Goal: Find specific page/section: Find specific page/section

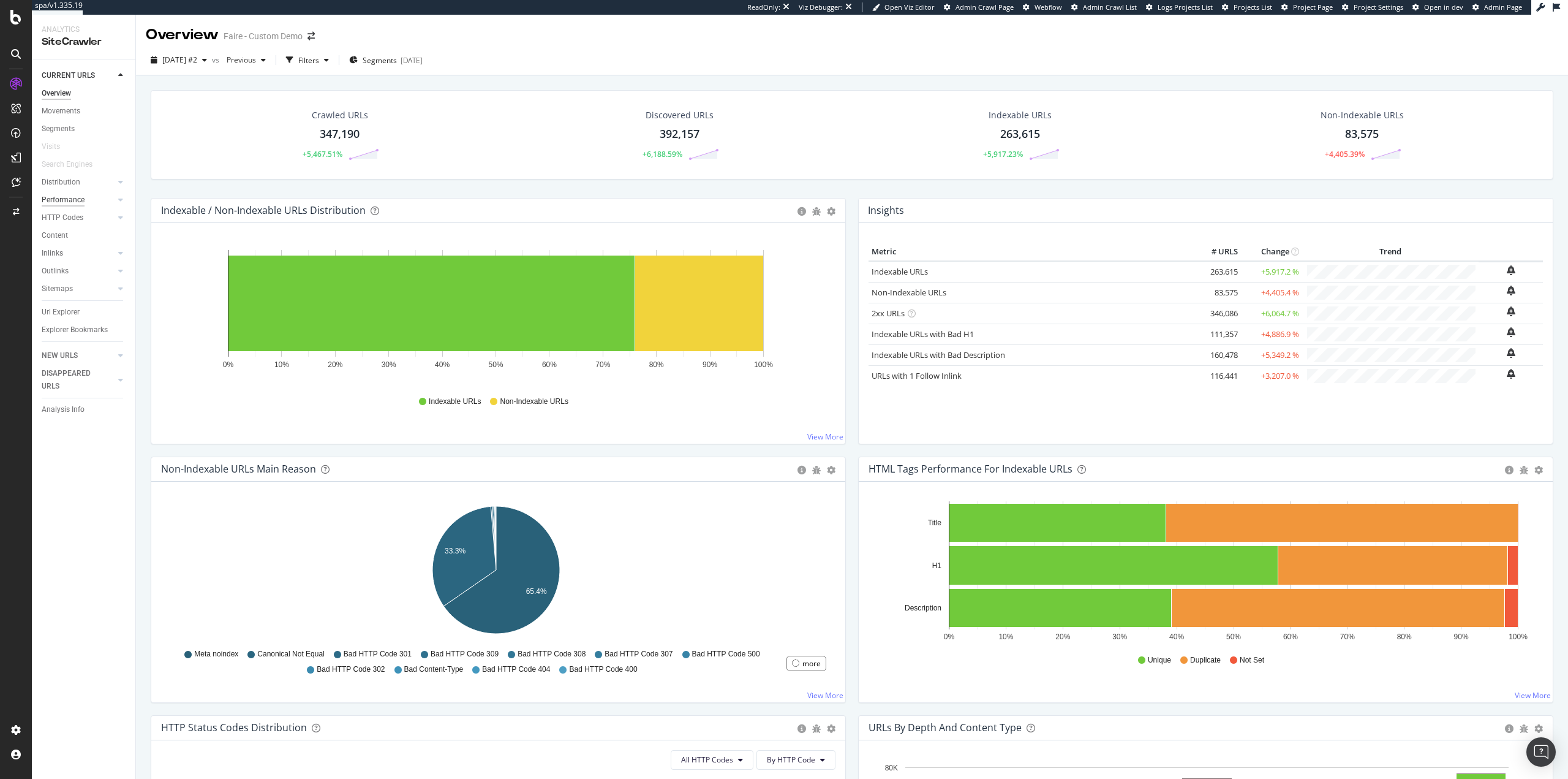
click at [82, 197] on div "Performance" at bounding box center [62, 200] width 43 height 13
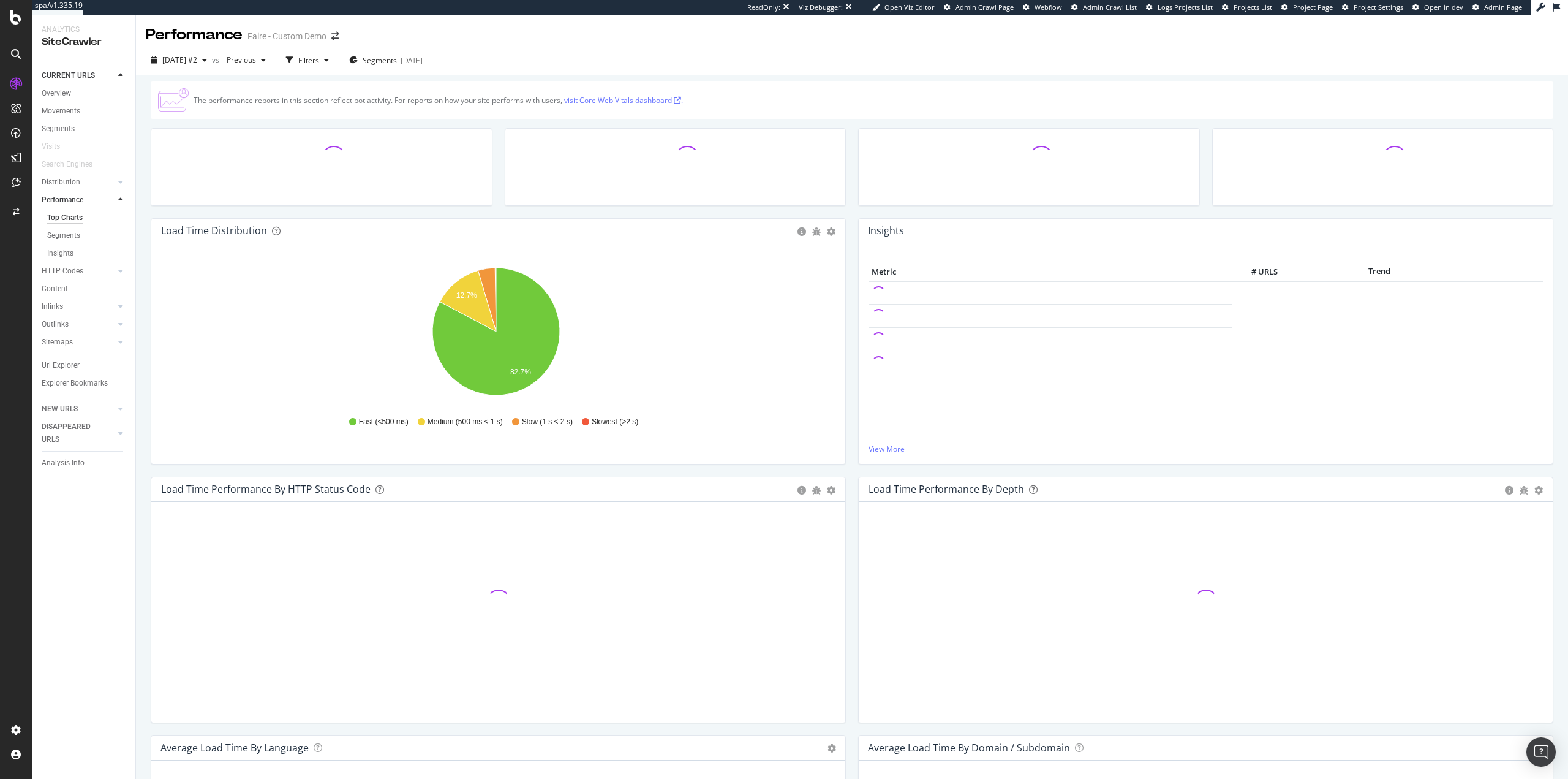
scroll to position [306, 0]
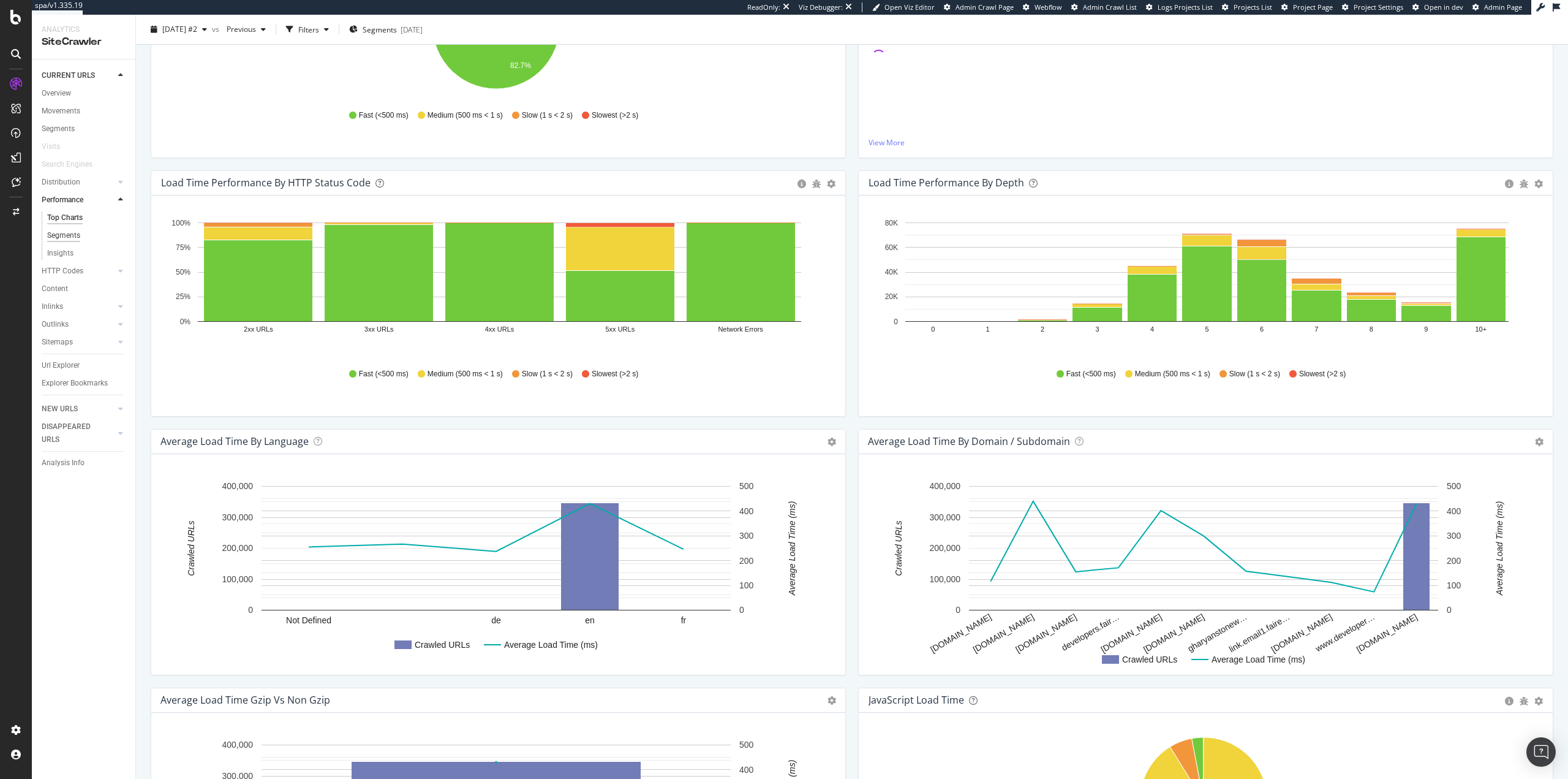
click at [69, 233] on div "Segments" at bounding box center [64, 235] width 33 height 13
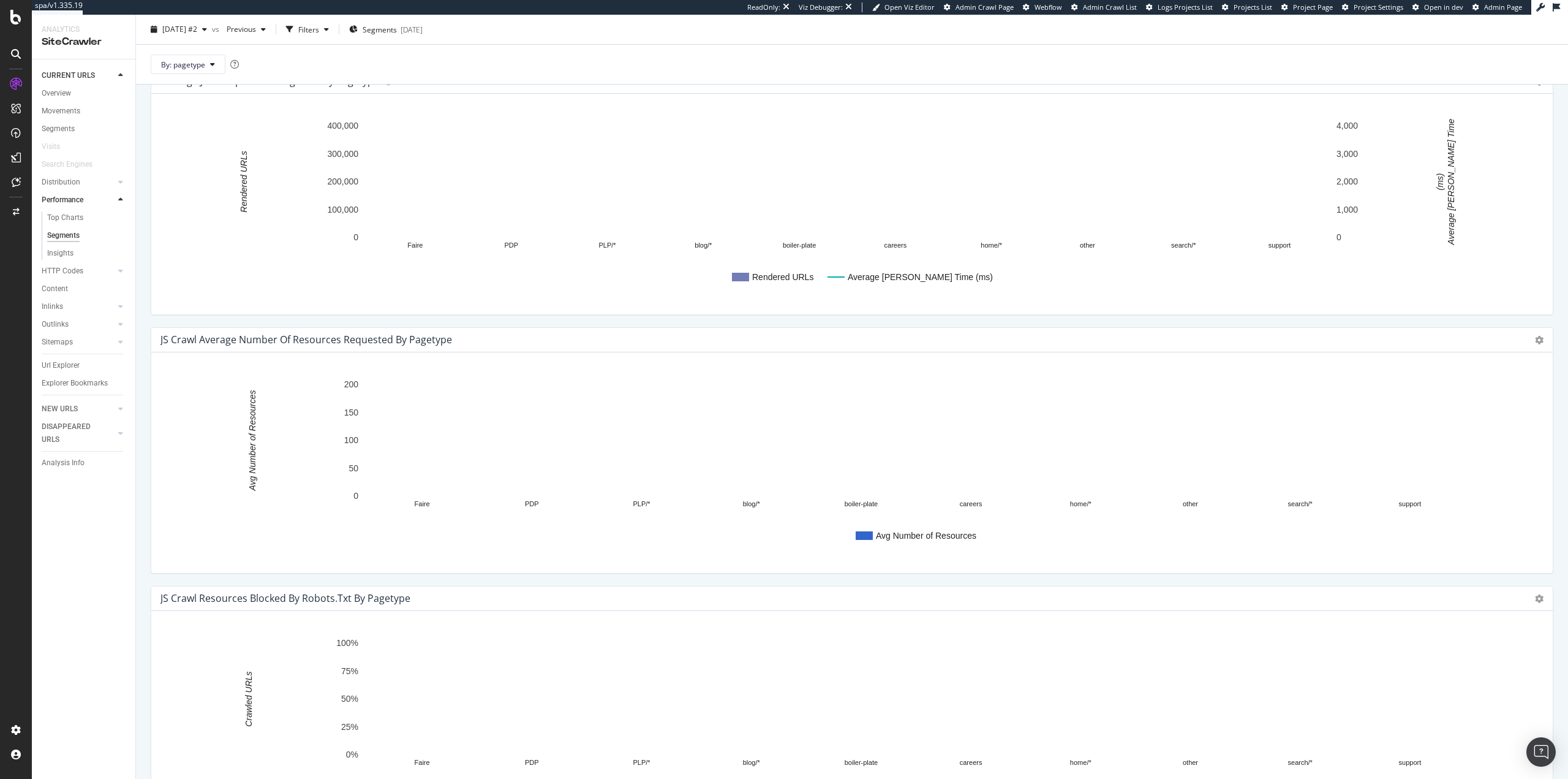
scroll to position [1142, 0]
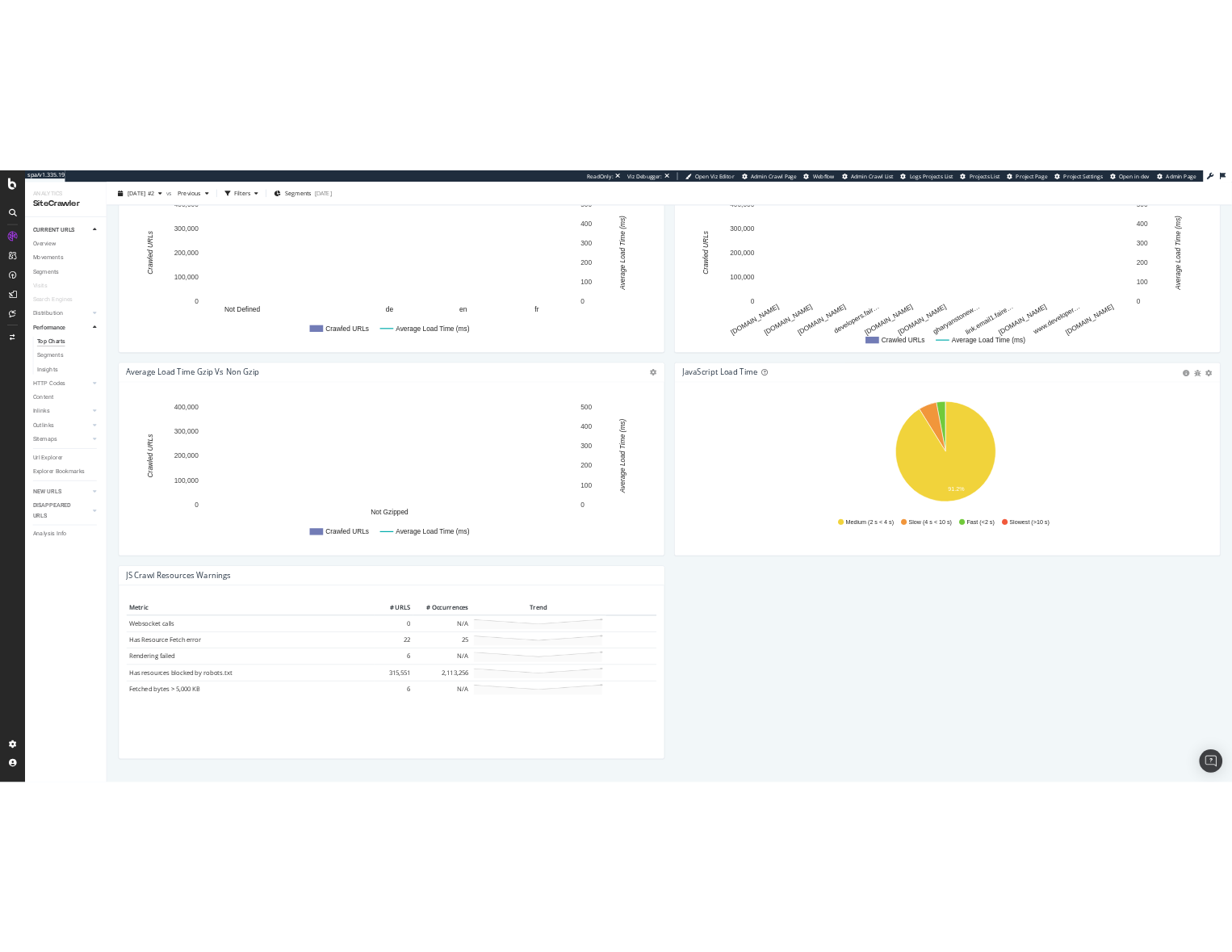
scroll to position [1022, 0]
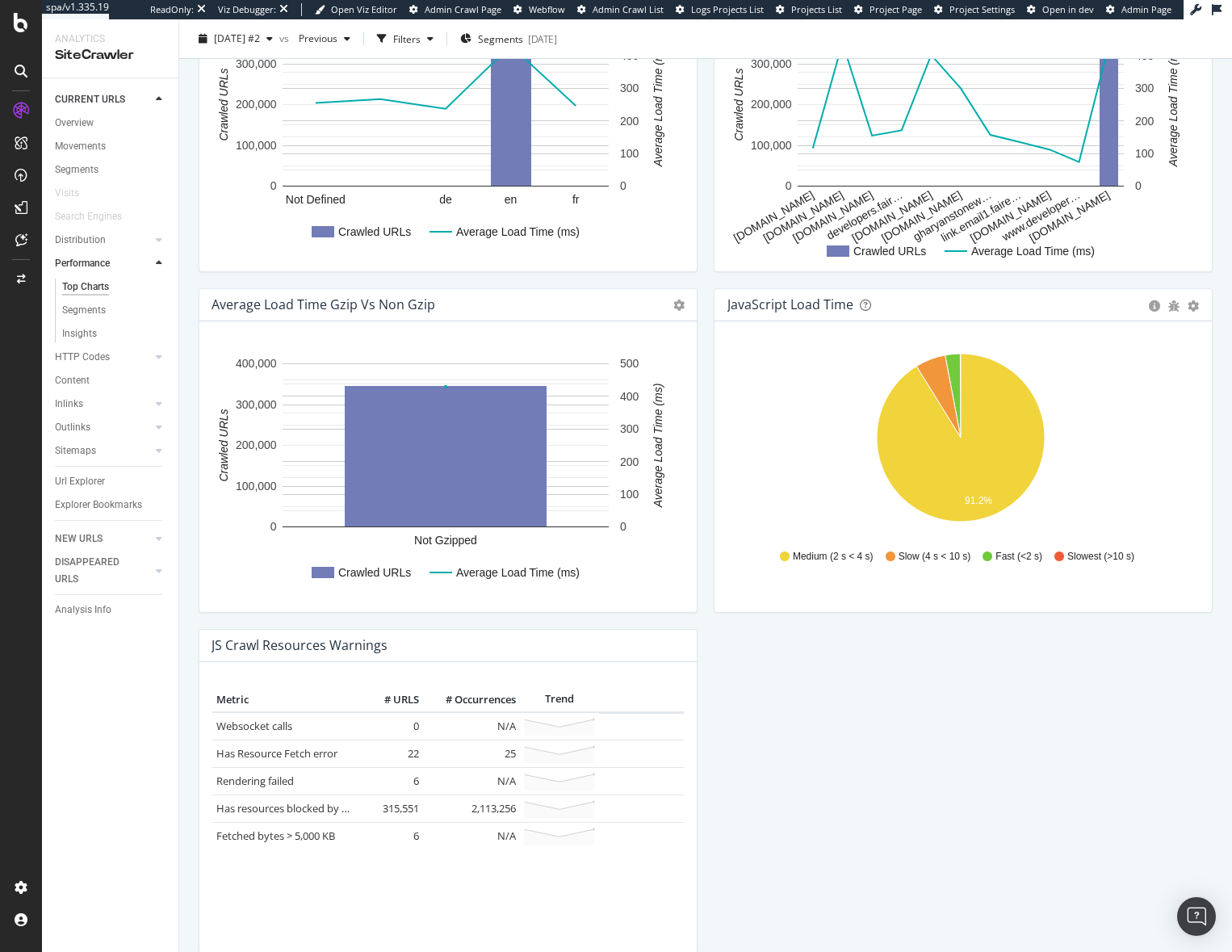
drag, startPoint x: 103, startPoint y: 305, endPoint x: 230, endPoint y: 334, distance: 130.3
click at [103, 305] on div "Segments" at bounding box center [84, 310] width 44 height 17
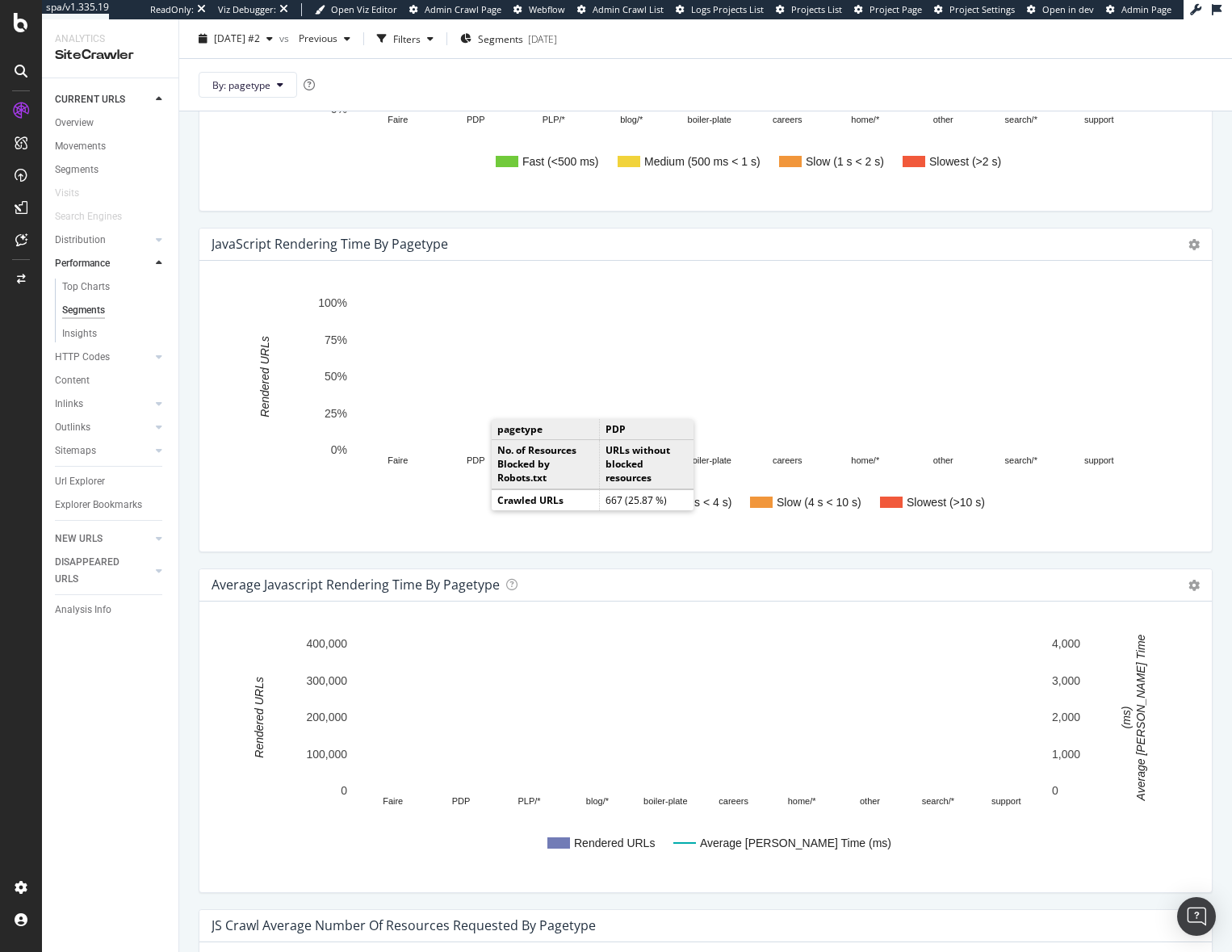
scroll to position [661, 0]
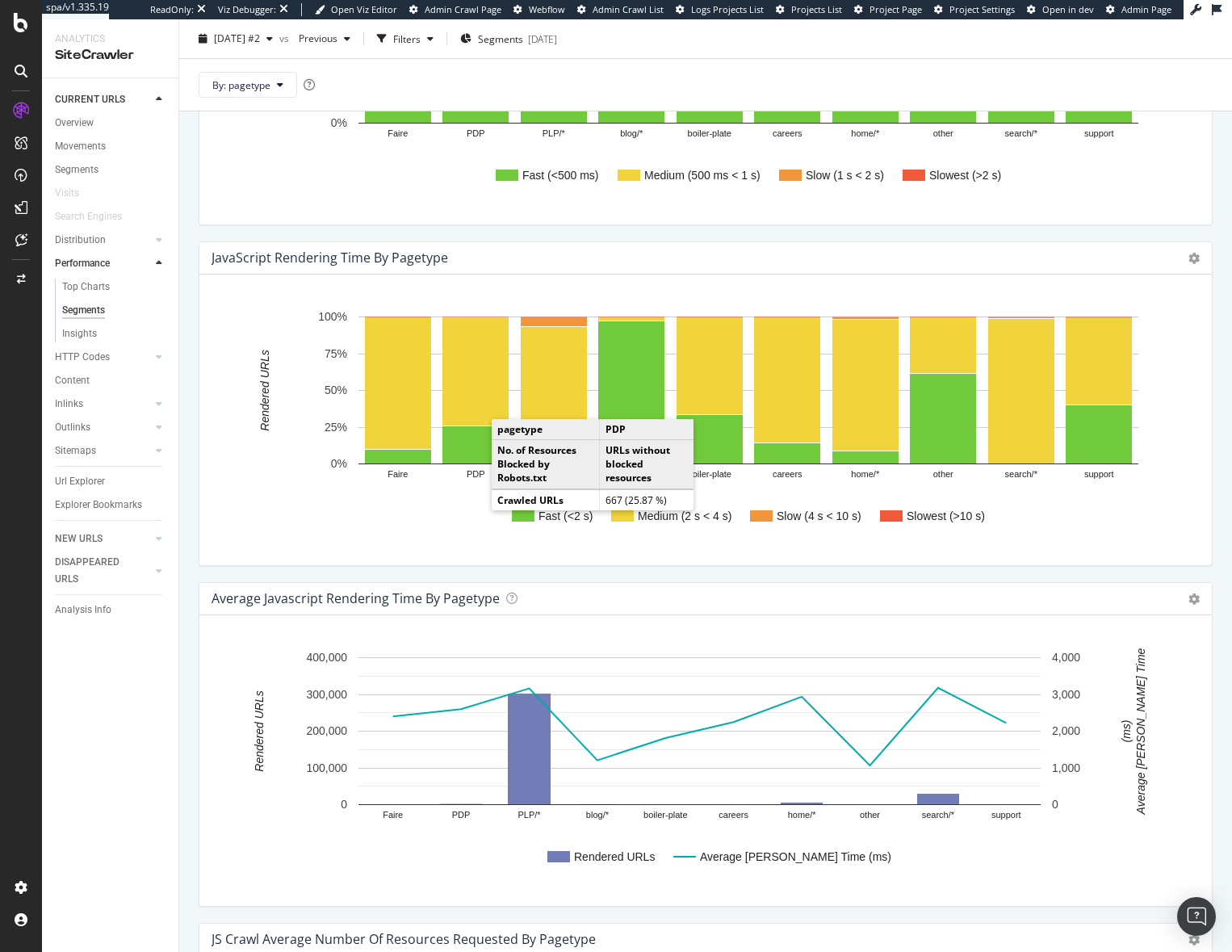
click at [304, 623] on div "Rendered URLs Average JS Render Time (ms) Faire PDP PLP/* blog/* boiler-plate c…" at bounding box center [705, 761] width 1012 height 291
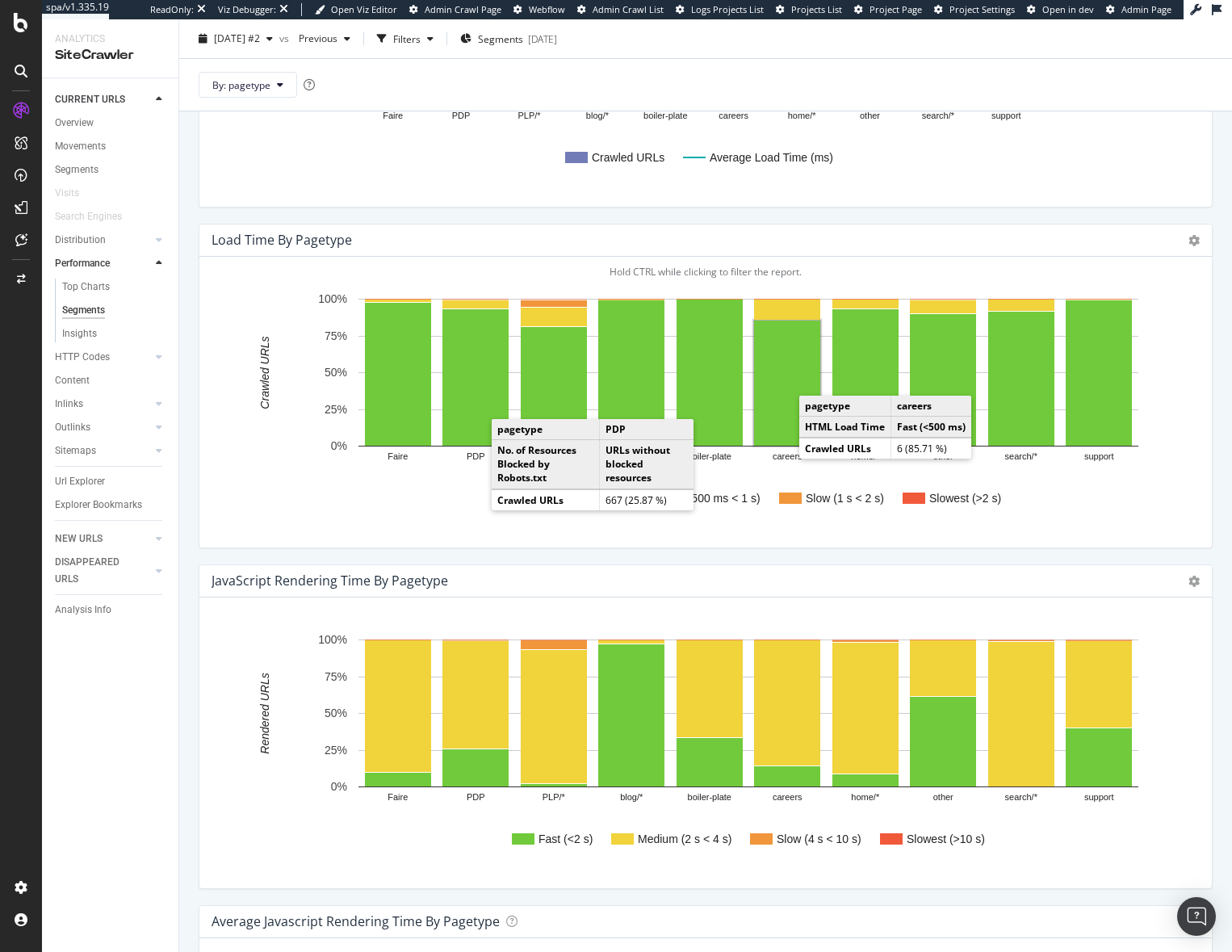
scroll to position [419, 0]
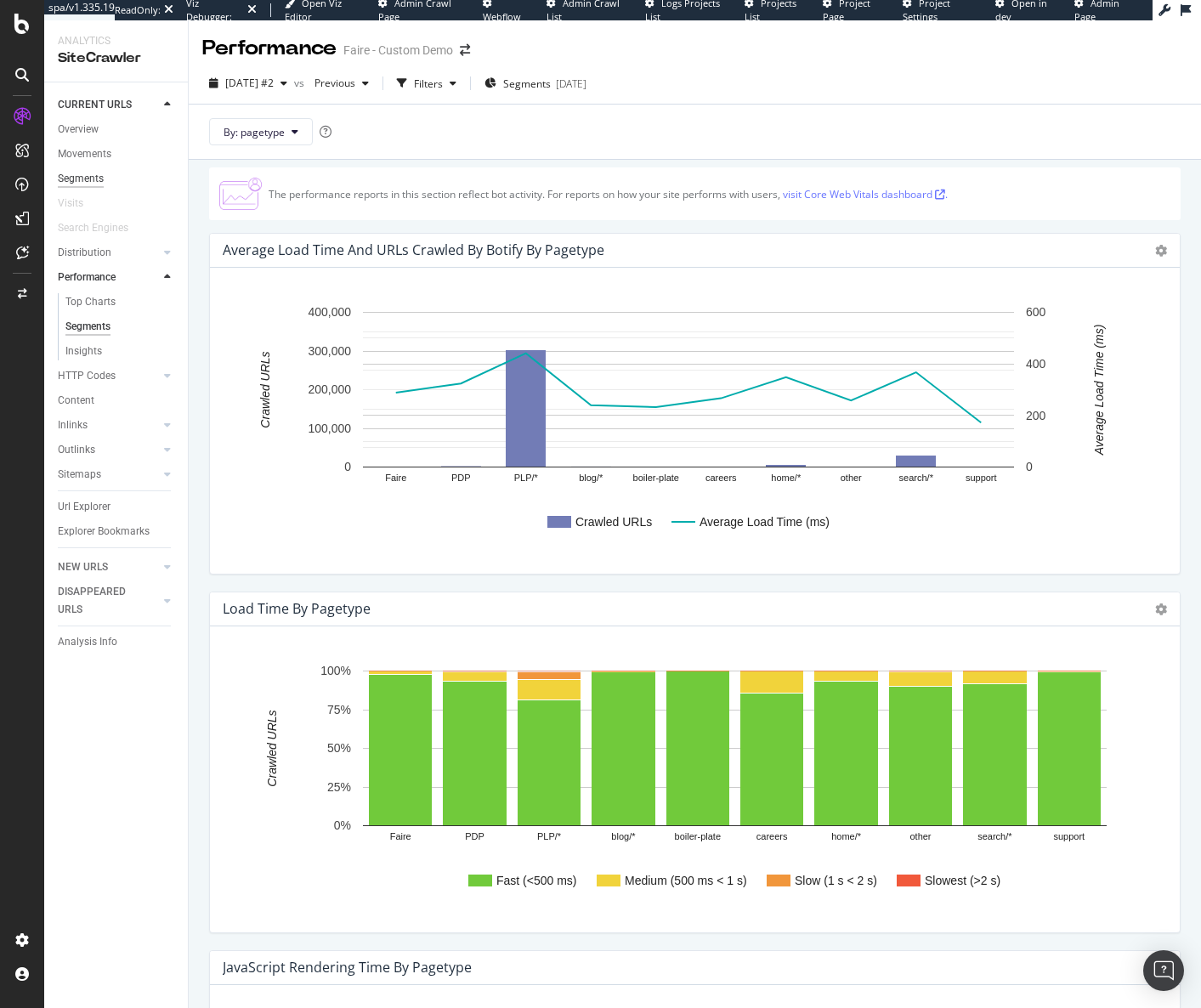
click at [84, 182] on div "Segments" at bounding box center [80, 179] width 46 height 18
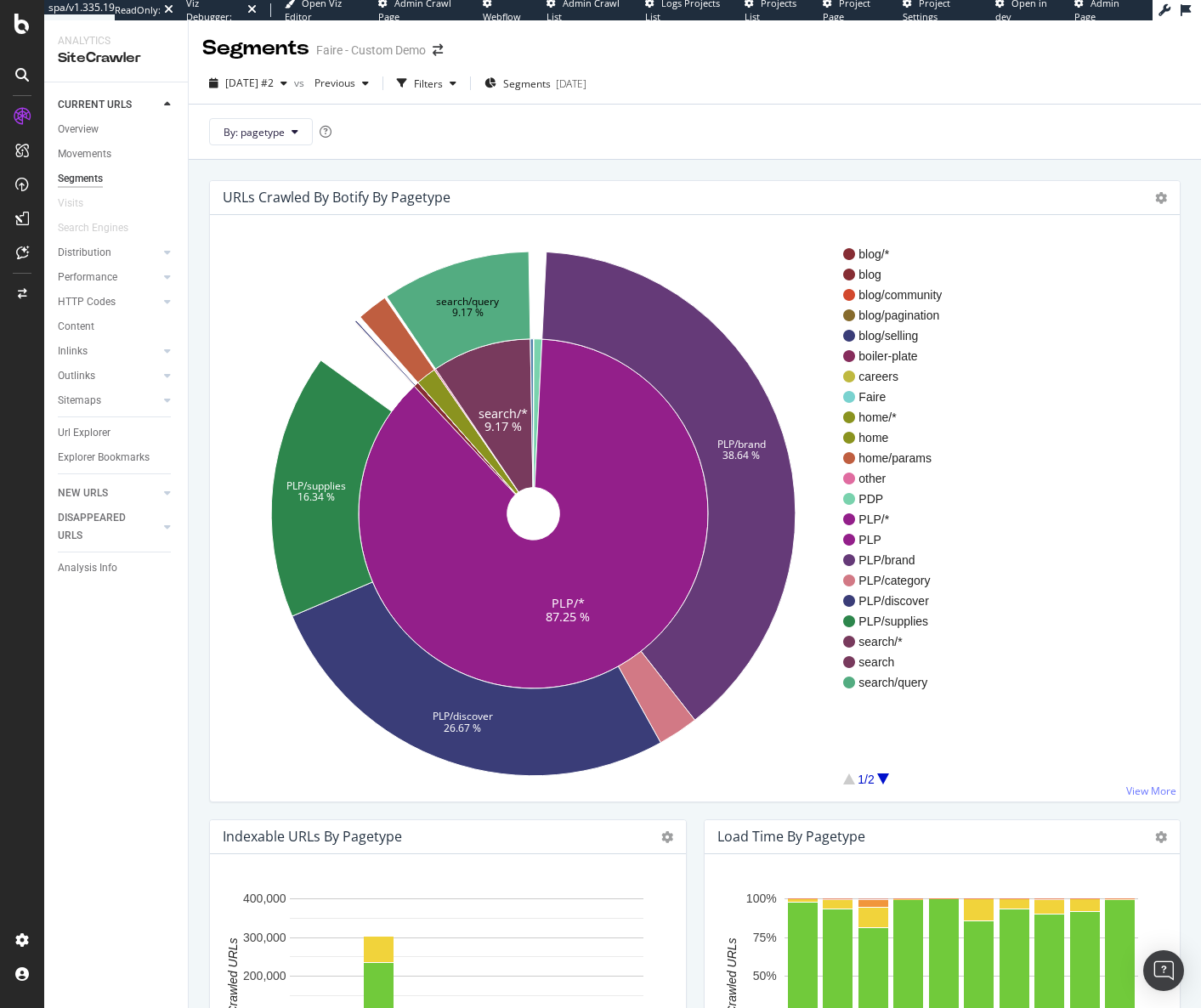
drag, startPoint x: 494, startPoint y: 396, endPoint x: 242, endPoint y: 299, distance: 270.0
click at [242, 299] on icon "PLP/* 87.25 % search/* 9.17 % PLP/brand 38.64 % PLP/discover 26.67 % PLP/suppli…" at bounding box center [533, 514] width 620 height 524
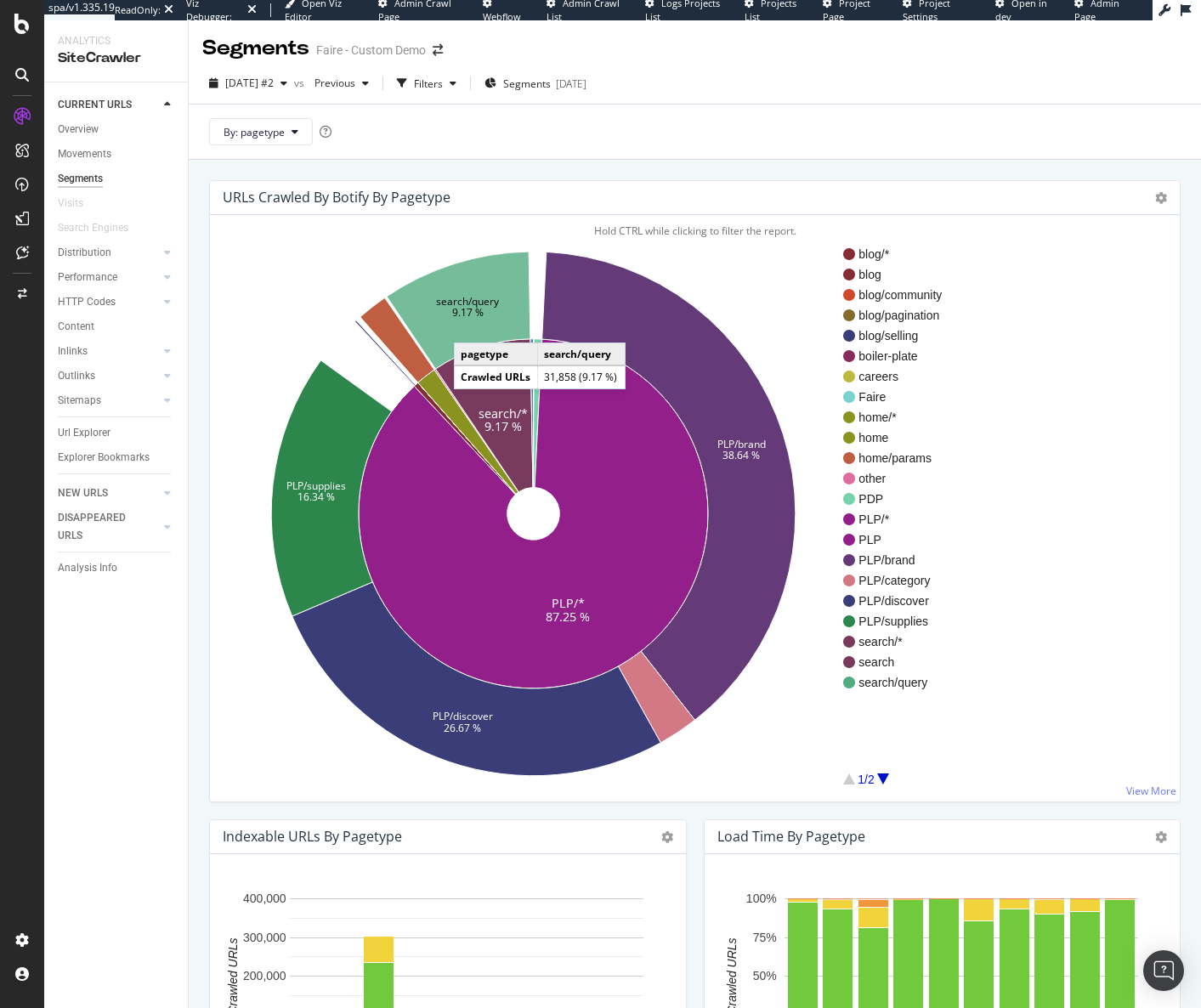
click at [471, 326] on icon at bounding box center [458, 310] width 144 height 117
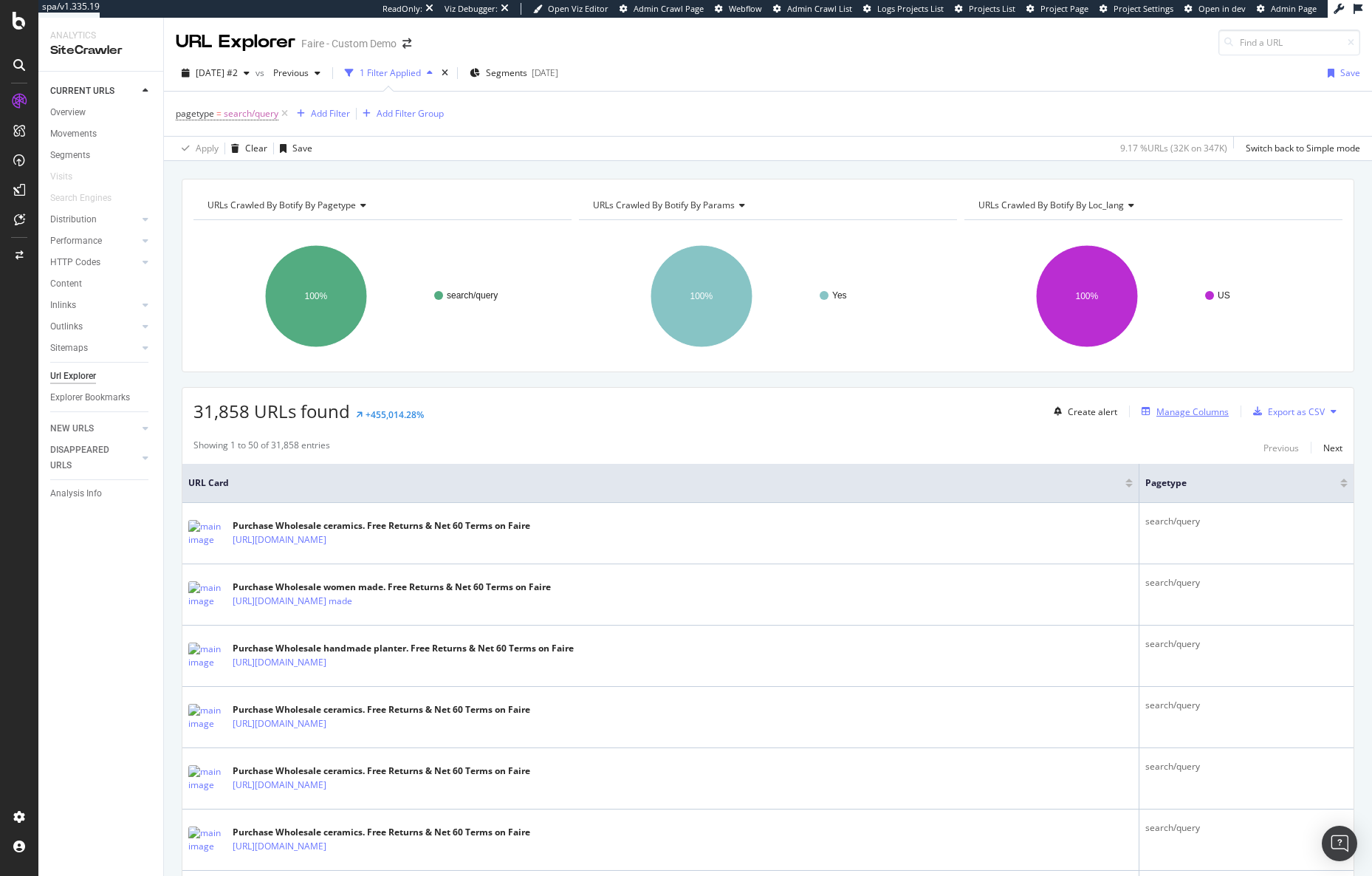
click at [1042, 412] on div "Manage Columns" at bounding box center [1192, 411] width 72 height 12
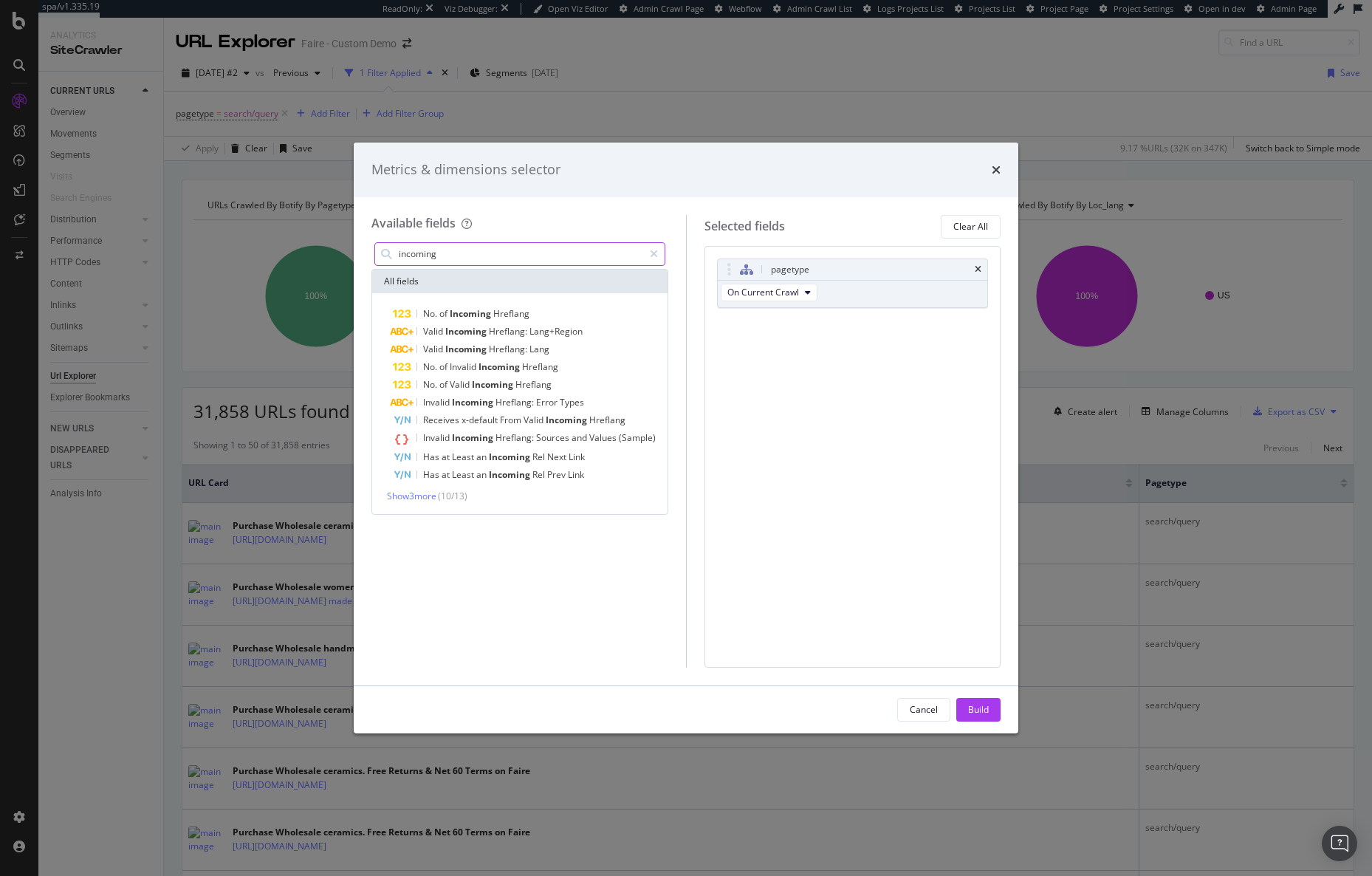
click at [550, 254] on input "incoming" at bounding box center [520, 254] width 246 height 22
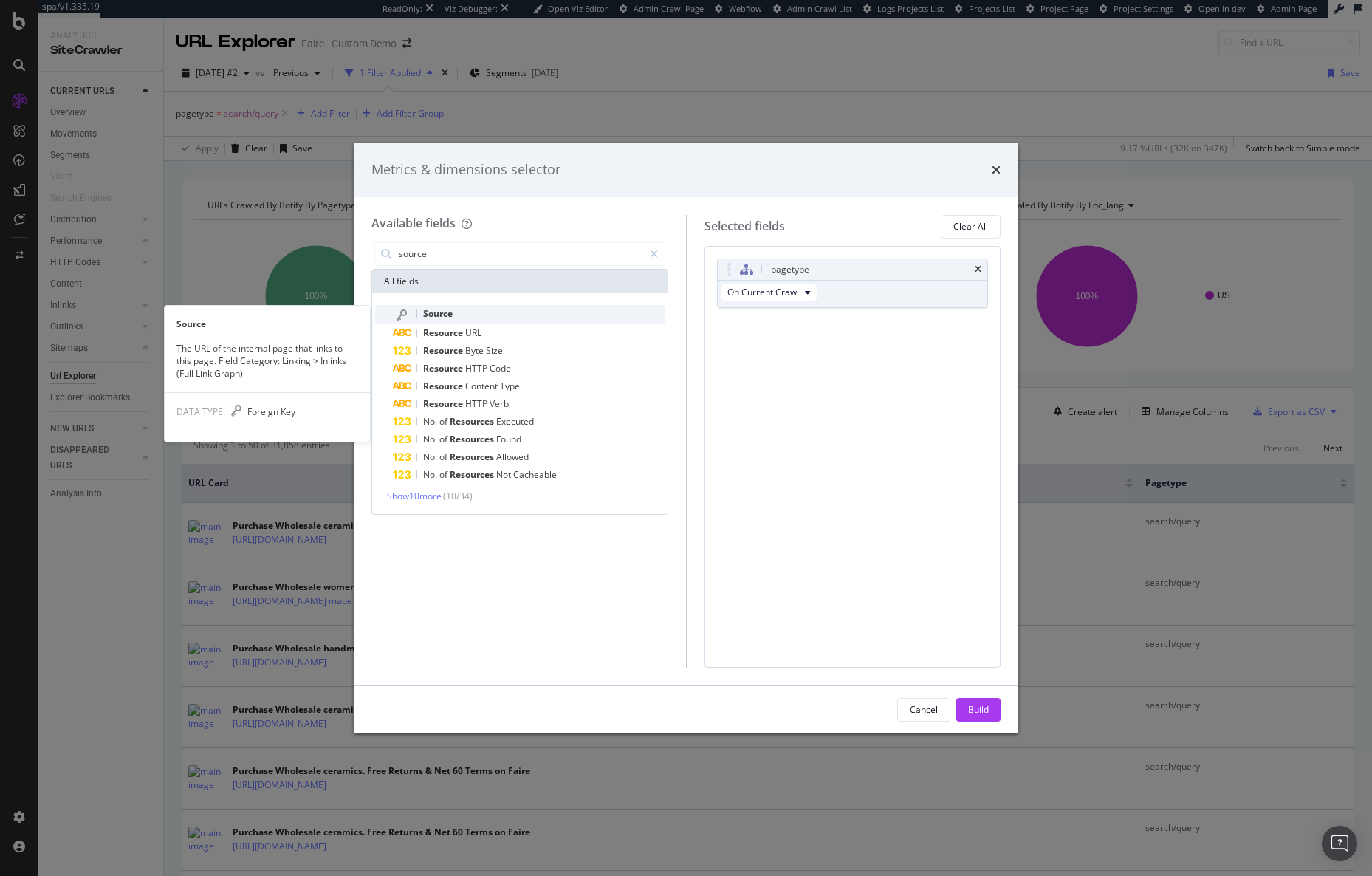
type input "source"
click at [527, 323] on div "Source" at bounding box center [528, 315] width 271 height 19
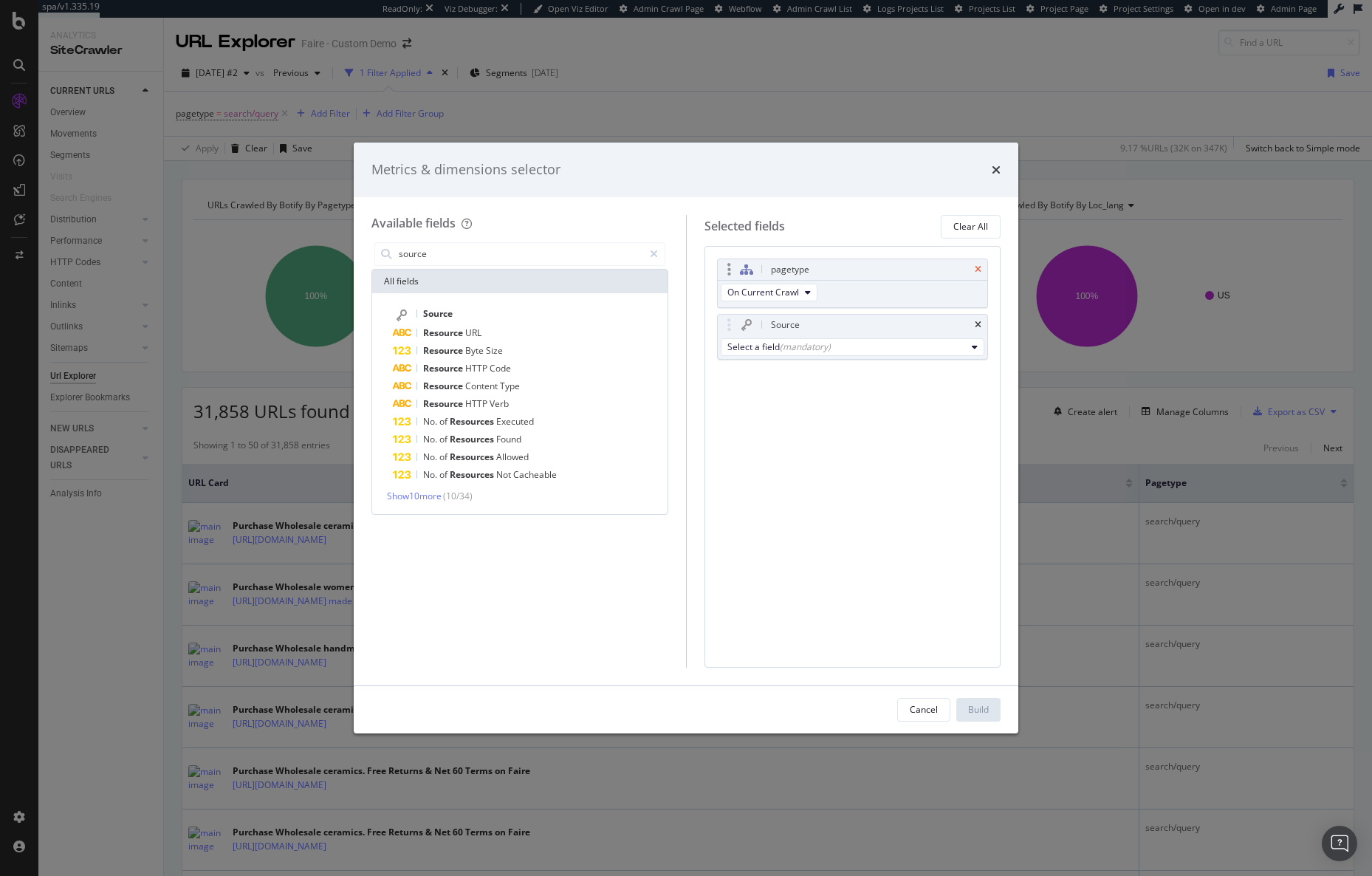
click at [976, 267] on icon "times" at bounding box center [978, 270] width 7 height 9
click at [881, 302] on div "Select a field (mandatory)" at bounding box center [853, 291] width 270 height 24
click at [883, 299] on button "Select a field (mandatory)" at bounding box center [853, 291] width 265 height 18
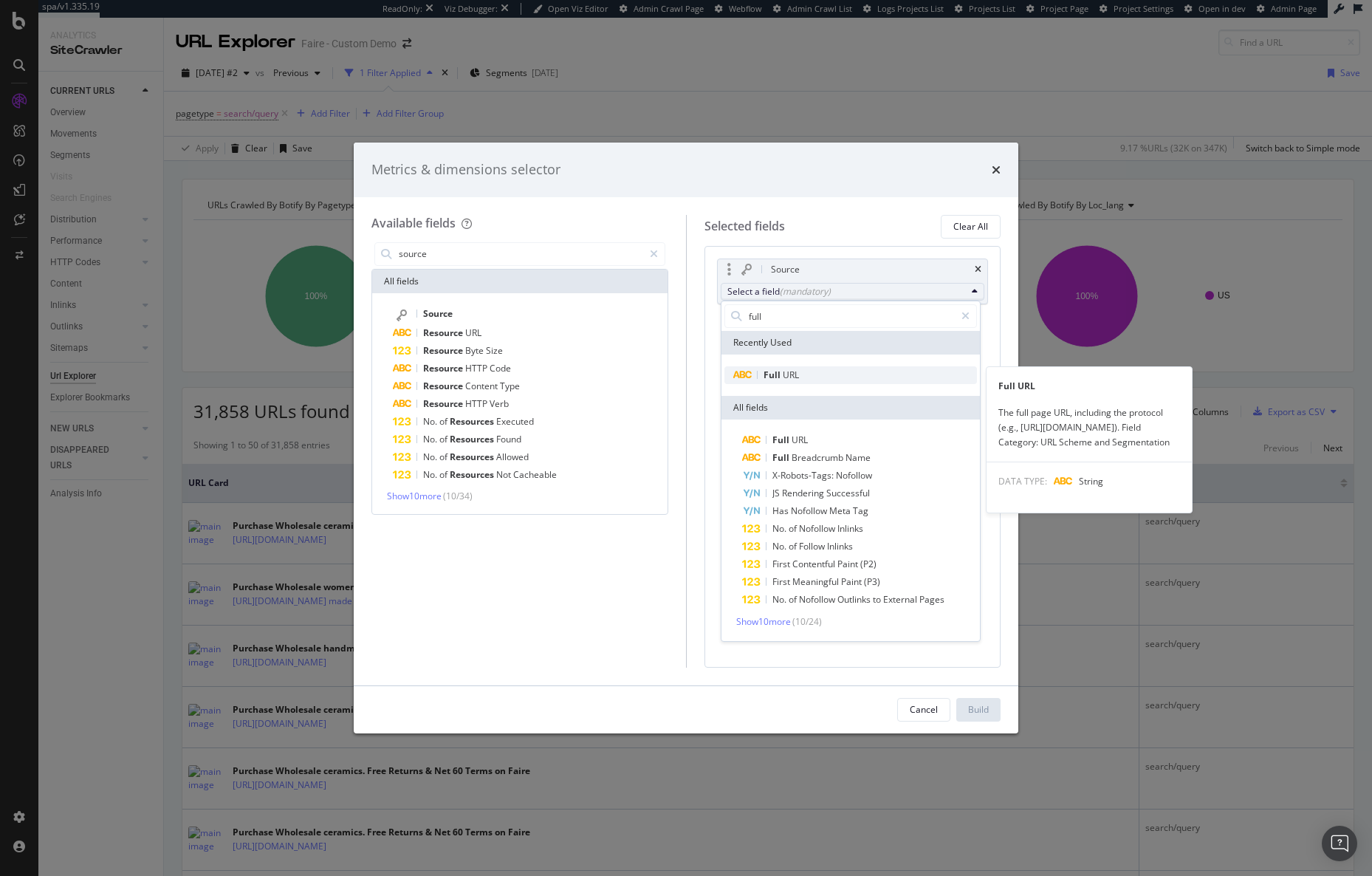
type input "full"
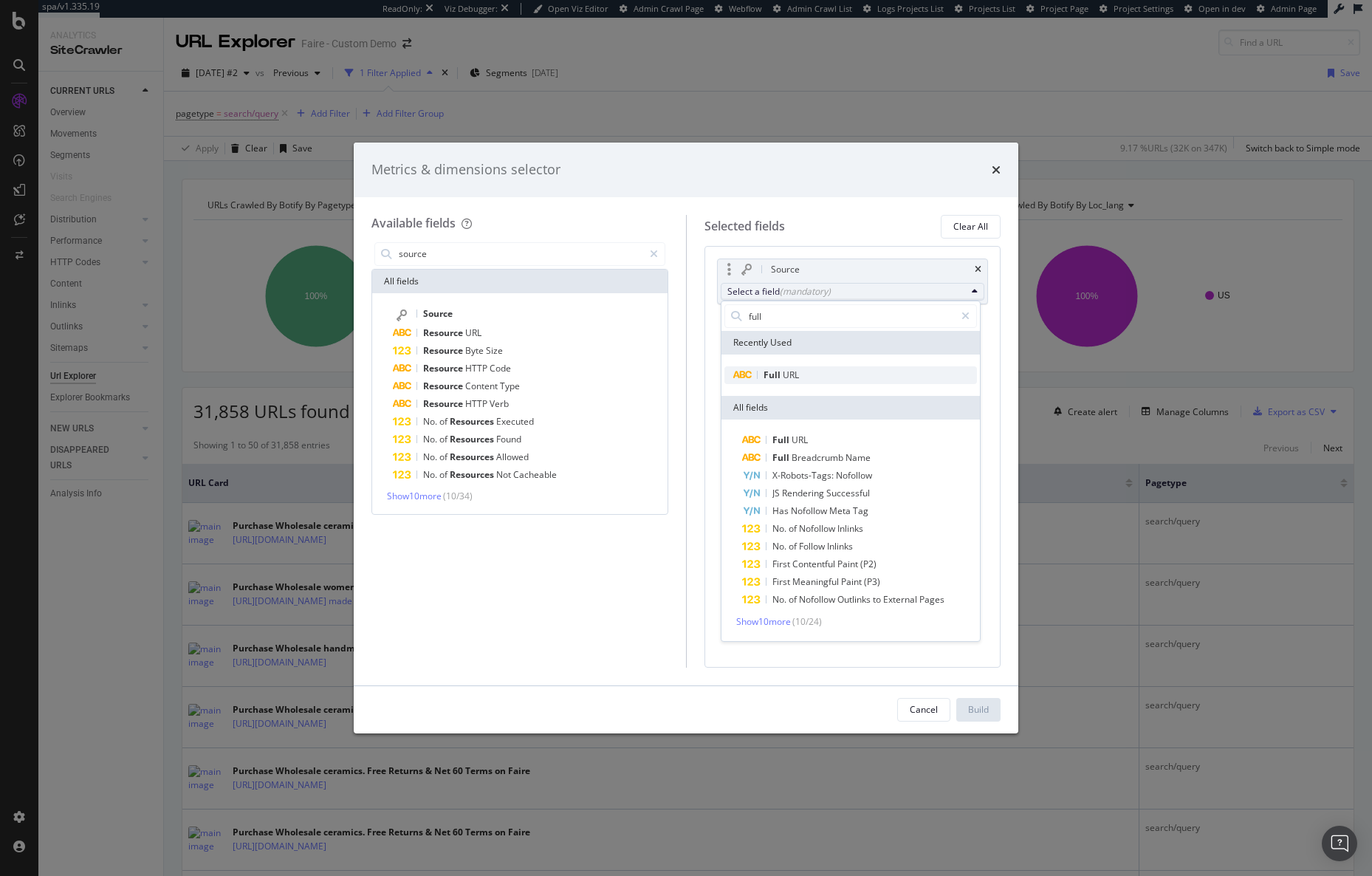
click at [831, 380] on span "Full URL" at bounding box center [850, 374] width 252 height 18
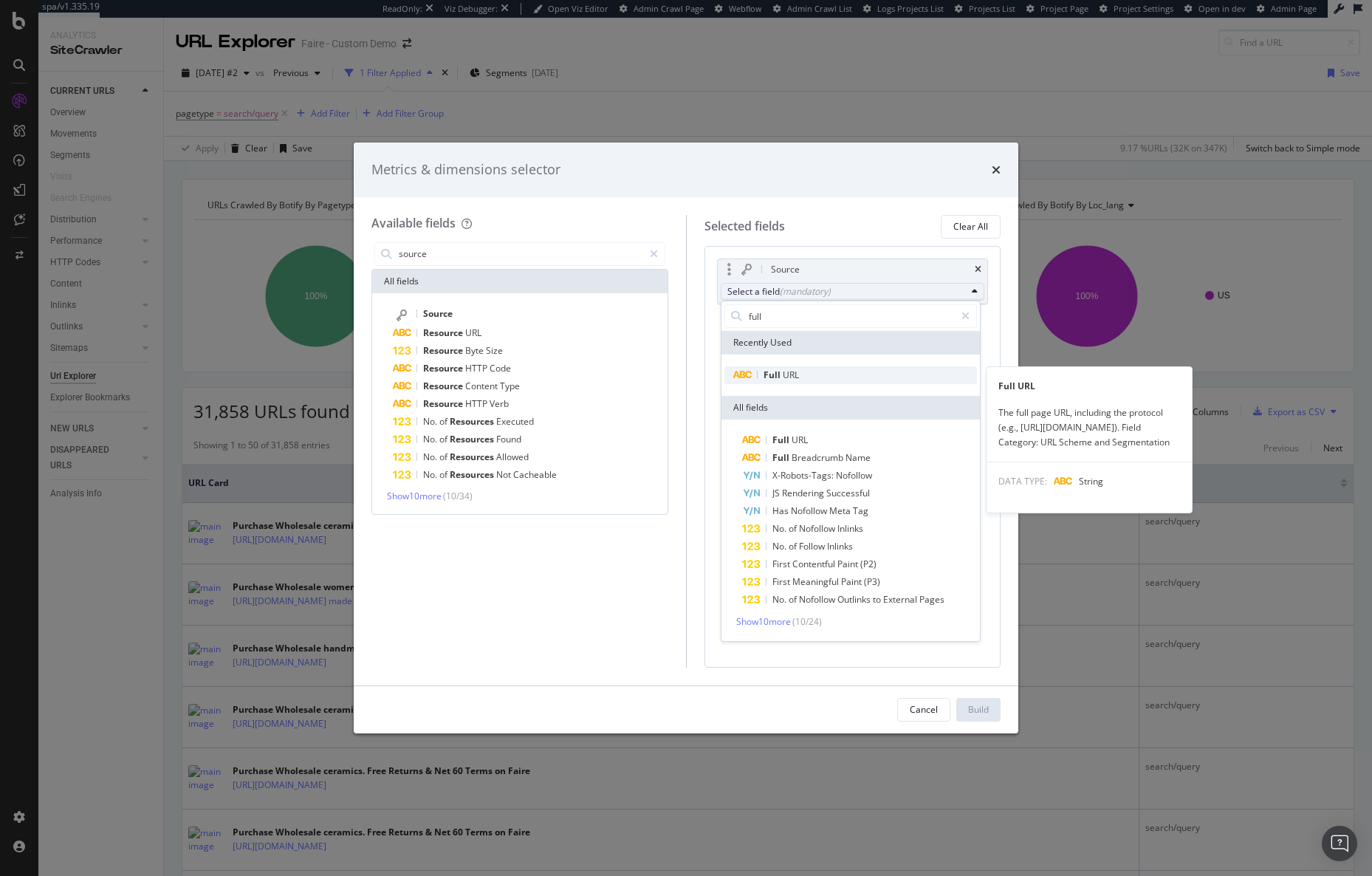
click at [790, 374] on span "URL" at bounding box center [790, 374] width 16 height 12
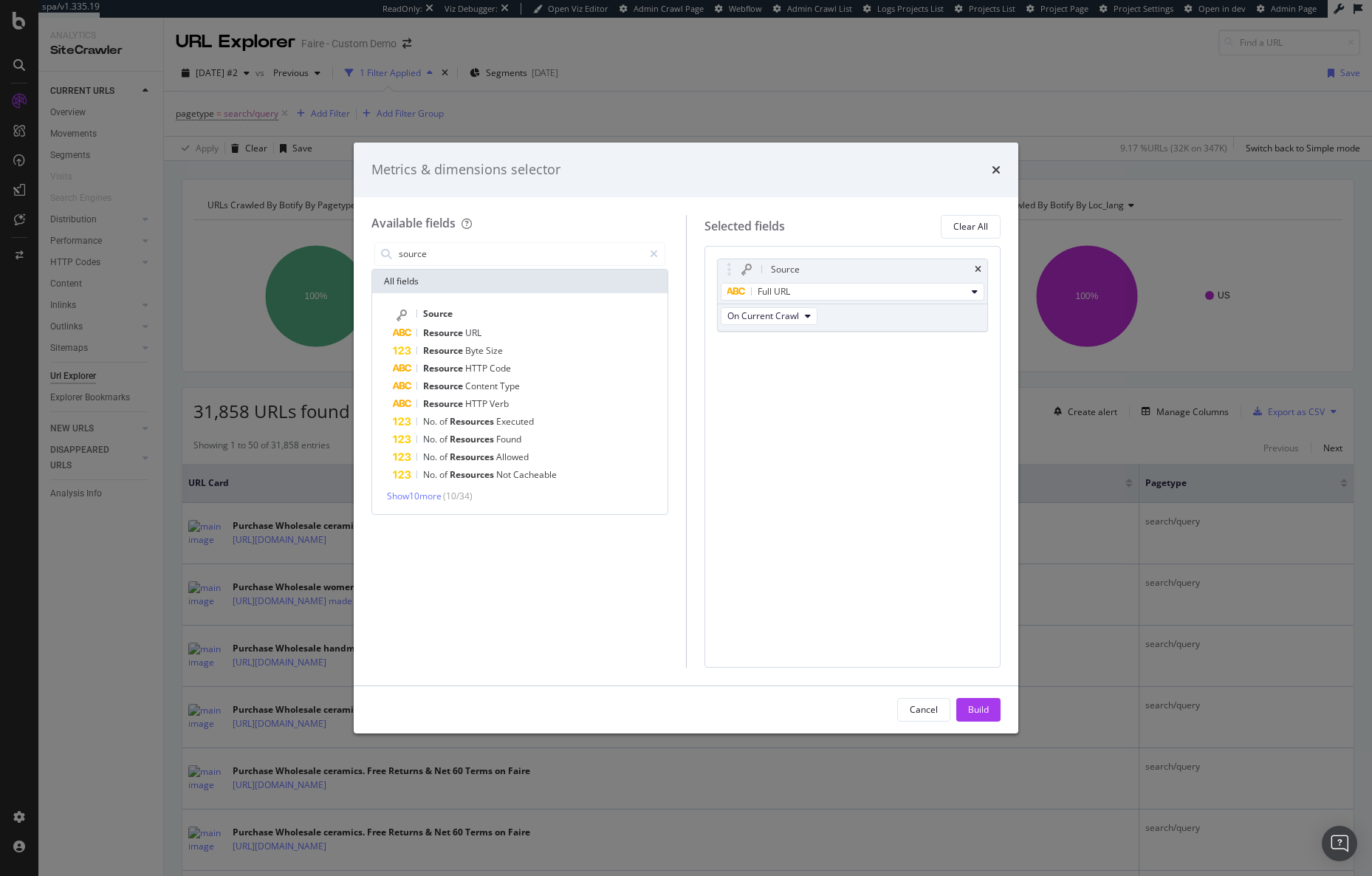
click at [775, 377] on div "Source Full URL On Current Crawl You can use this field as a To pick up a dragg…" at bounding box center [852, 457] width 297 height 422
click at [551, 246] on input "source" at bounding box center [520, 254] width 246 height 22
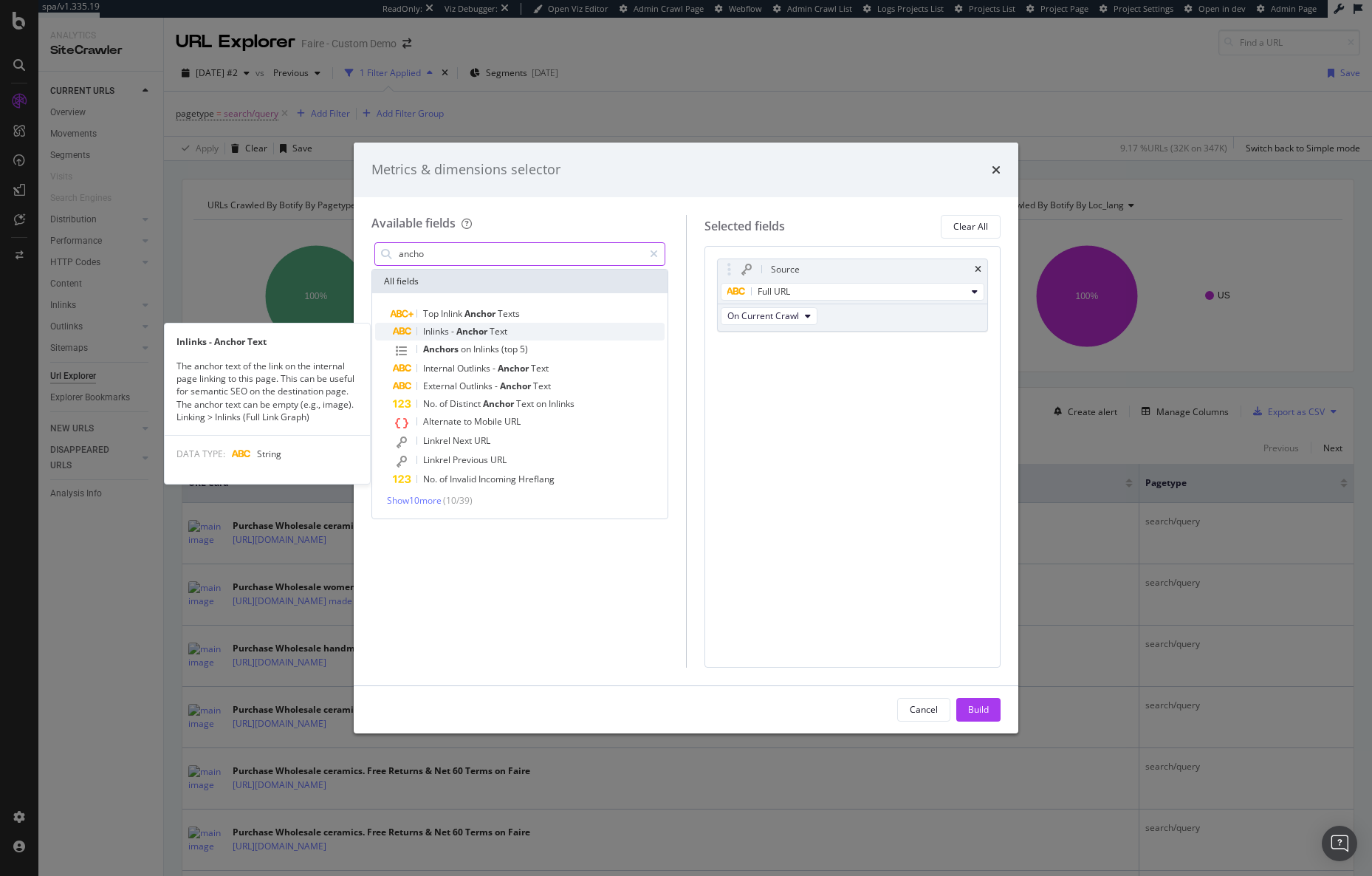
type input "ancho"
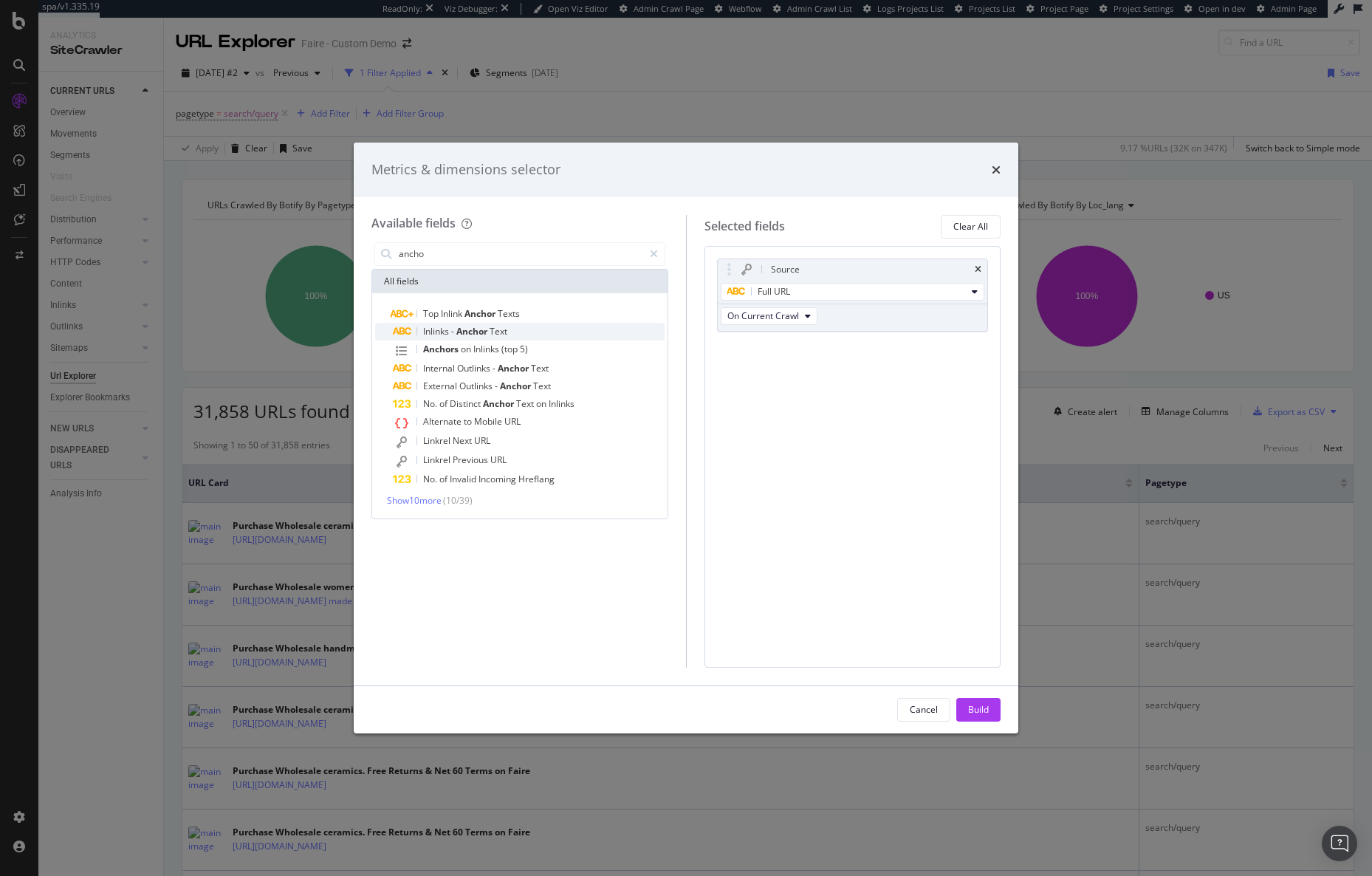
click at [538, 331] on div "Inlinks - Anchor Text" at bounding box center [528, 331] width 271 height 18
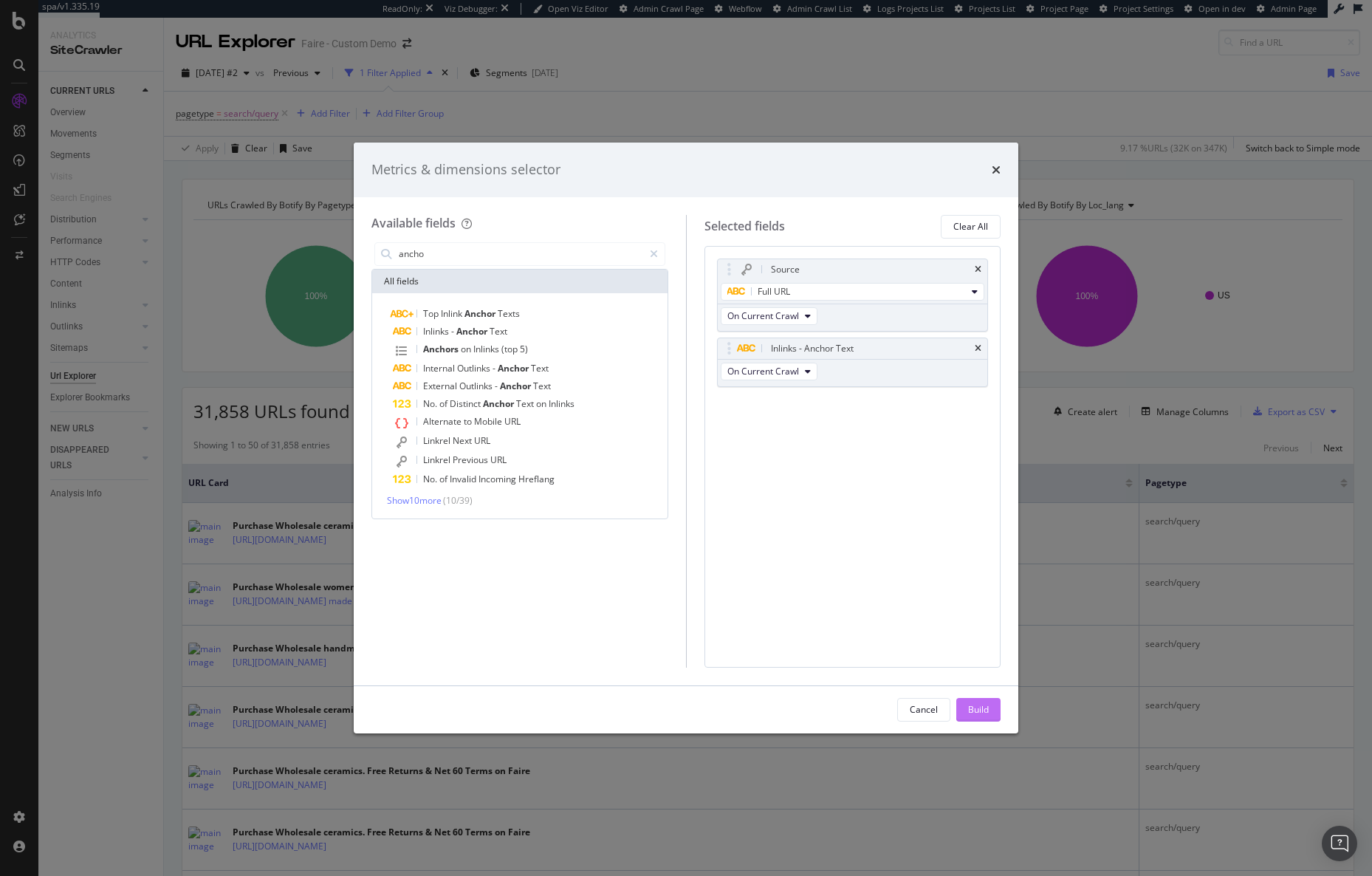
click at [984, 706] on div "Build" at bounding box center [978, 709] width 21 height 12
